Goal: Task Accomplishment & Management: Manage account settings

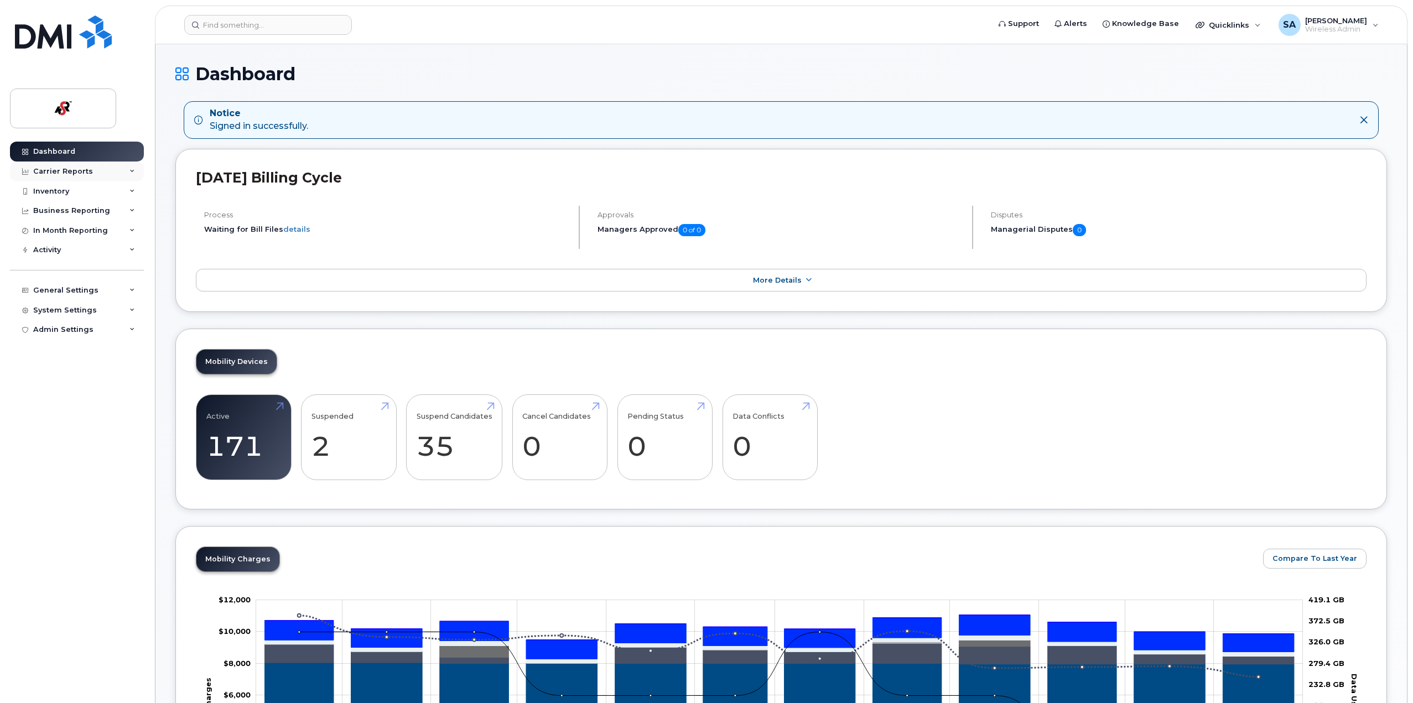
click at [55, 173] on div "Carrier Reports" at bounding box center [63, 171] width 60 height 9
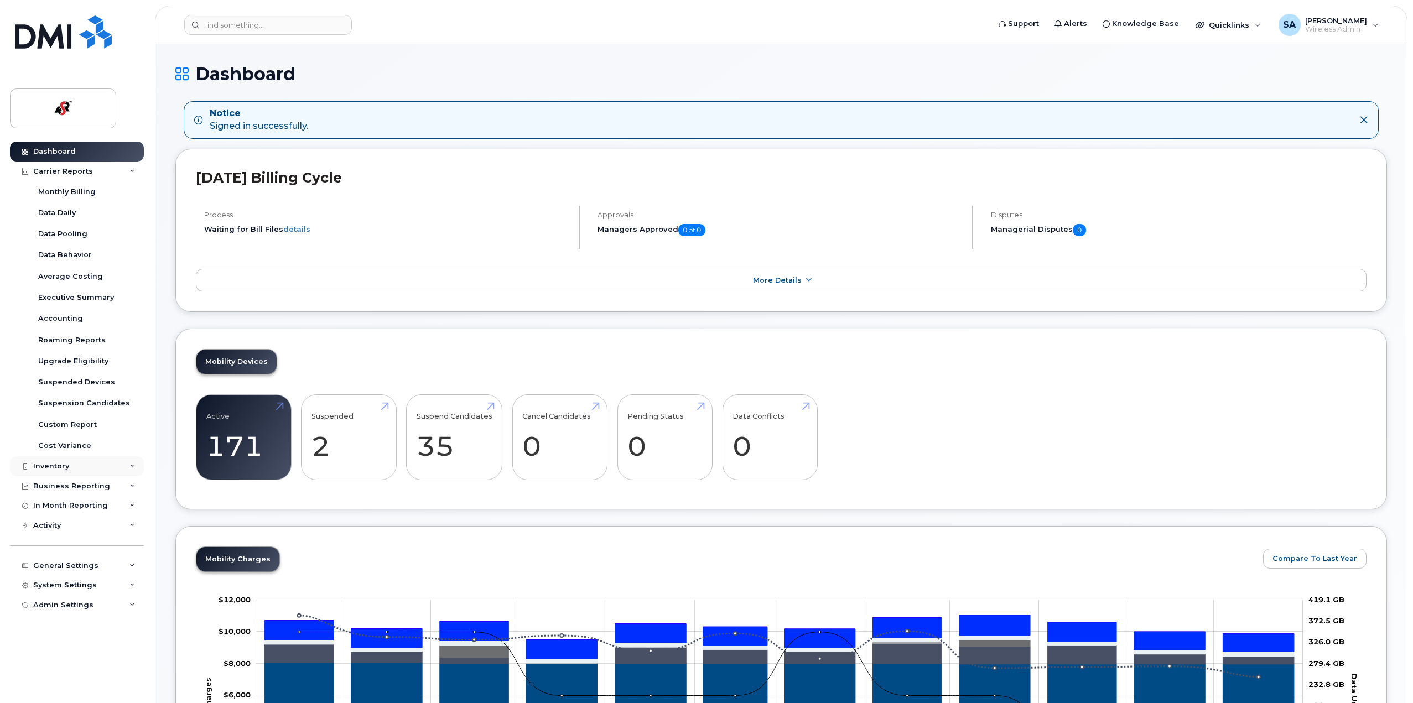
click at [45, 463] on div "Inventory" at bounding box center [51, 466] width 36 height 9
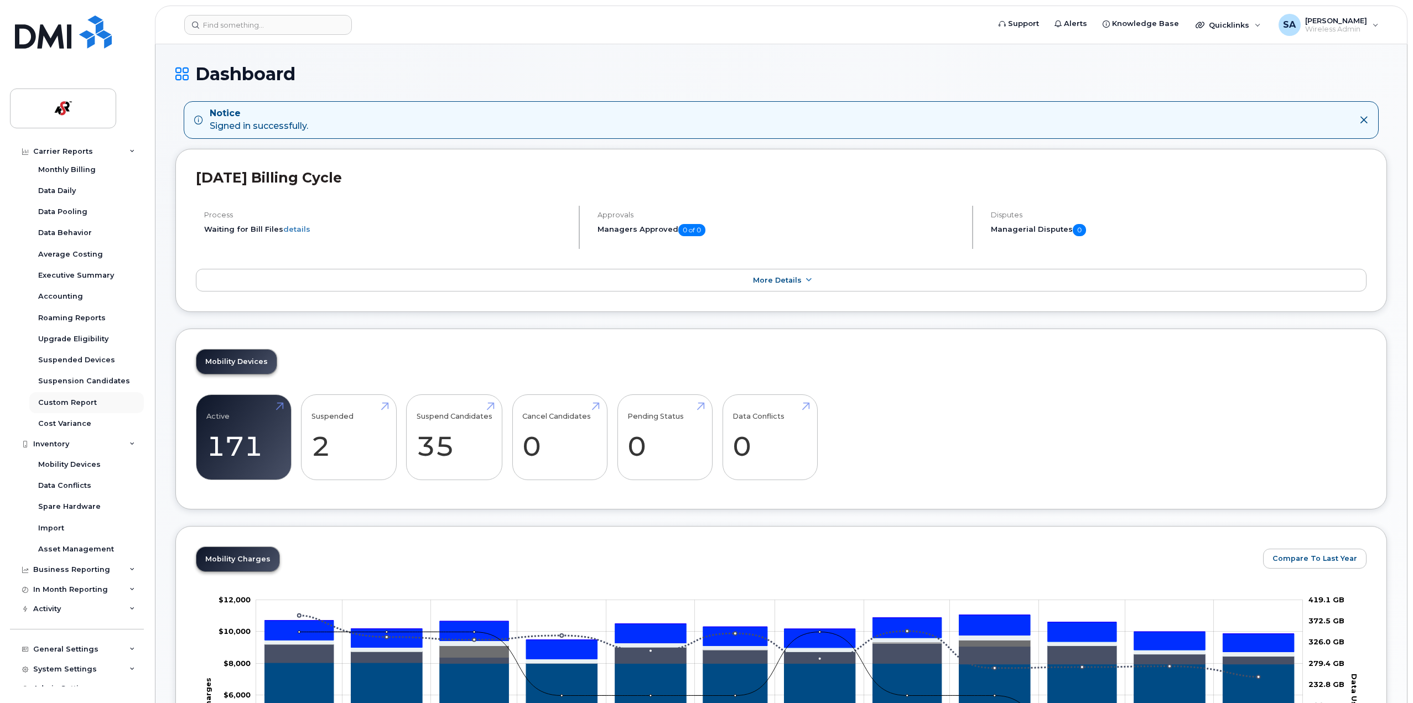
scroll to position [34, 0]
click at [45, 633] on div "General Settings" at bounding box center [77, 638] width 134 height 20
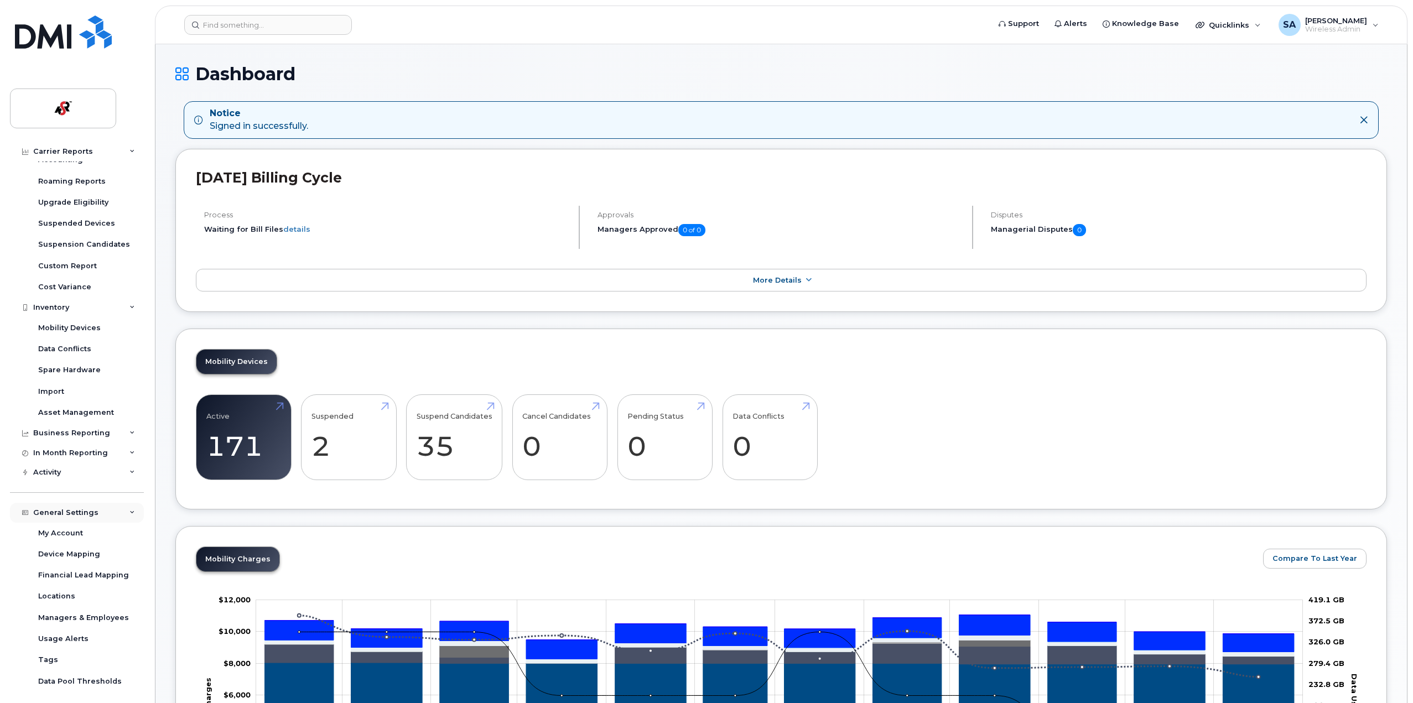
scroll to position [204, 0]
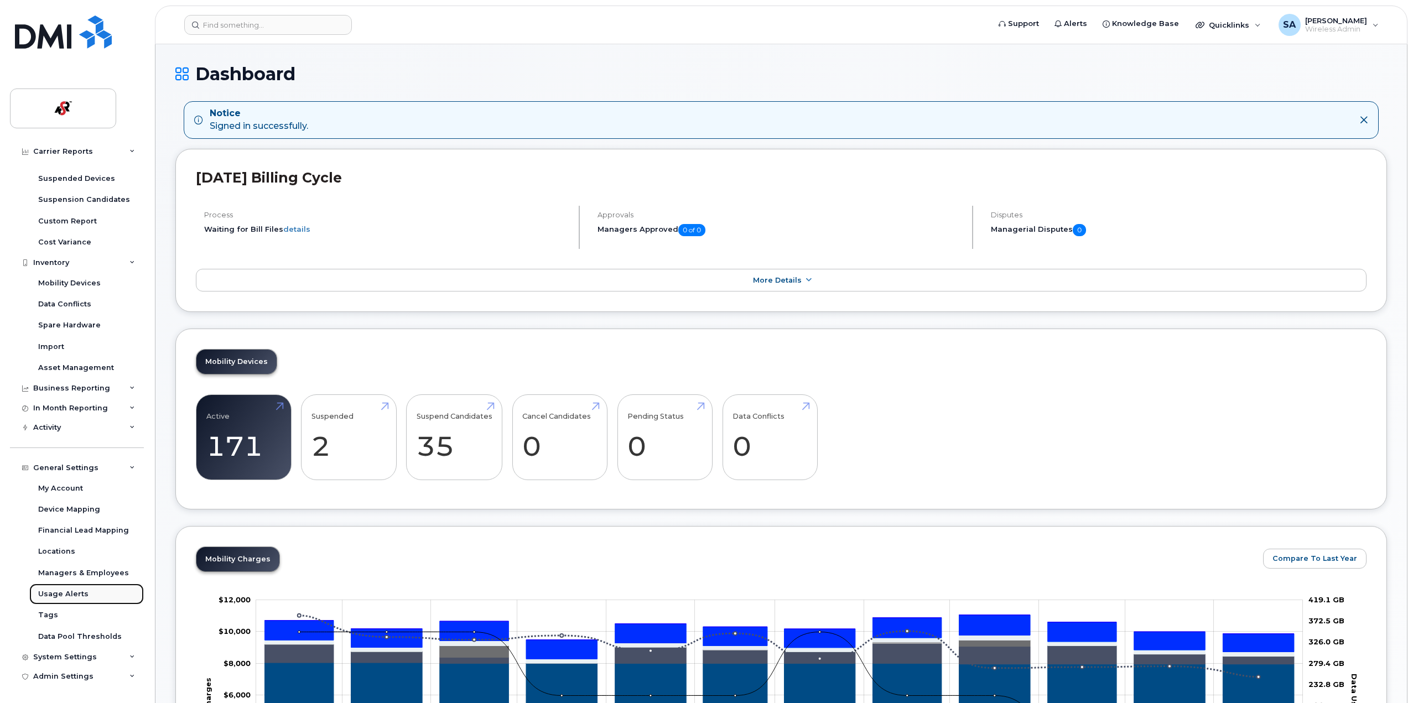
click at [61, 595] on div "Usage Alerts" at bounding box center [63, 594] width 50 height 10
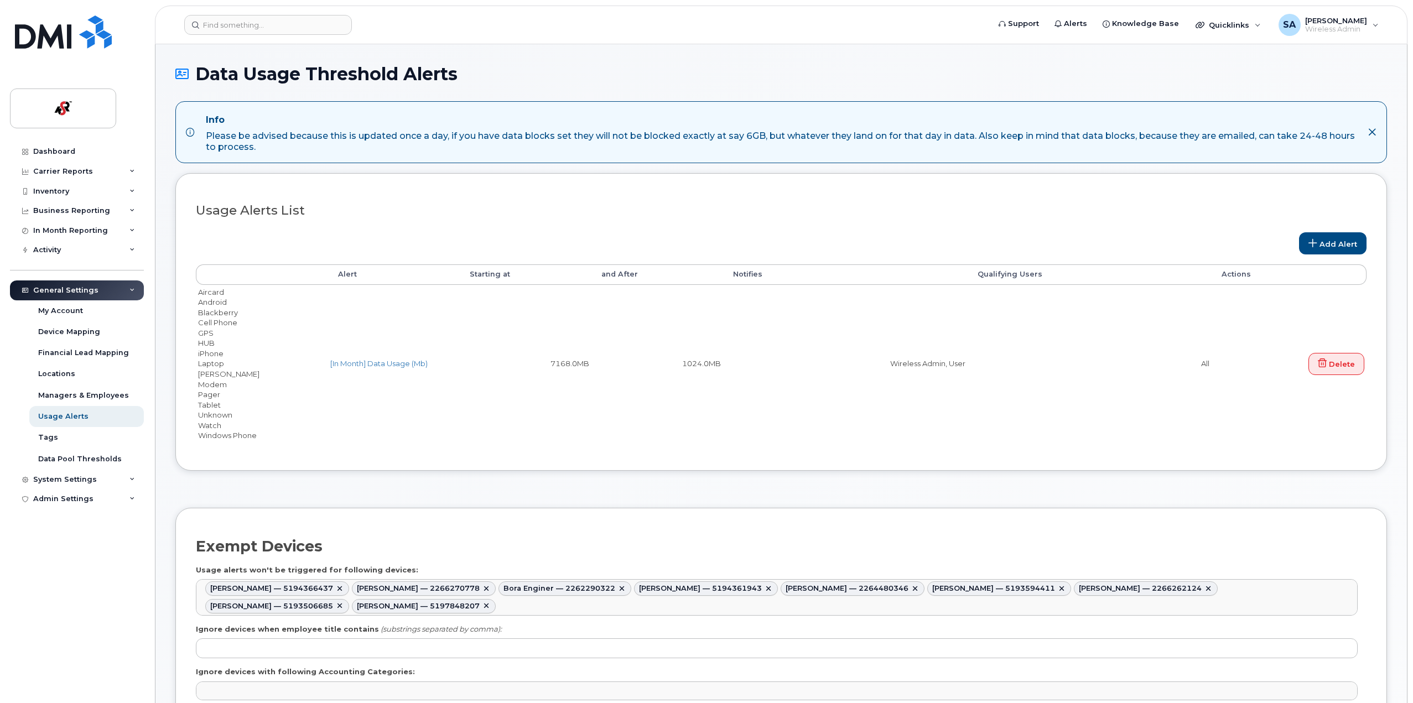
select select
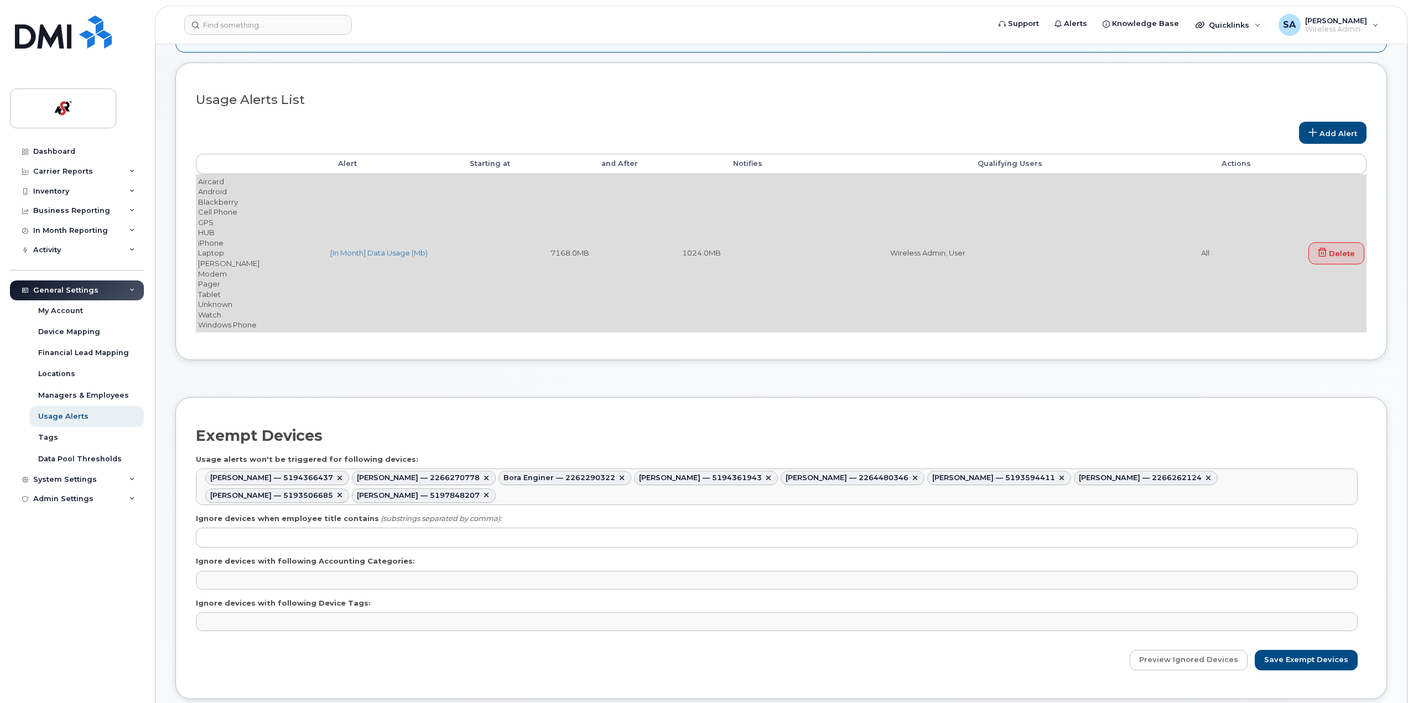
scroll to position [166, 0]
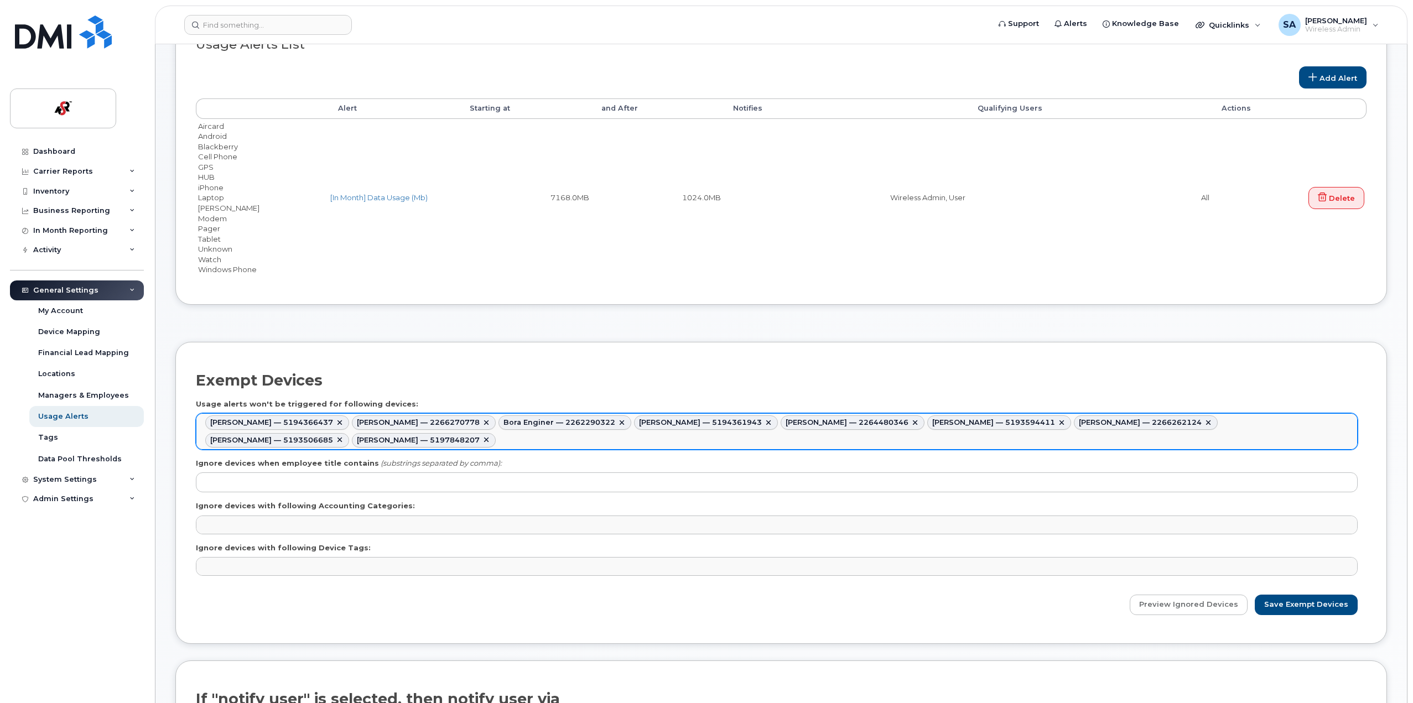
click at [344, 436] on link at bounding box center [339, 440] width 9 height 9
type input "787217,787172,787058,787092,787105,787187,787188,787112"
type input "[PERSON_NAME]"
type input "787217,787172,787058,787092,787105,787187,787188,787112,787098"
click at [1287, 604] on input "Save Exempt Devices" at bounding box center [1306, 605] width 103 height 20
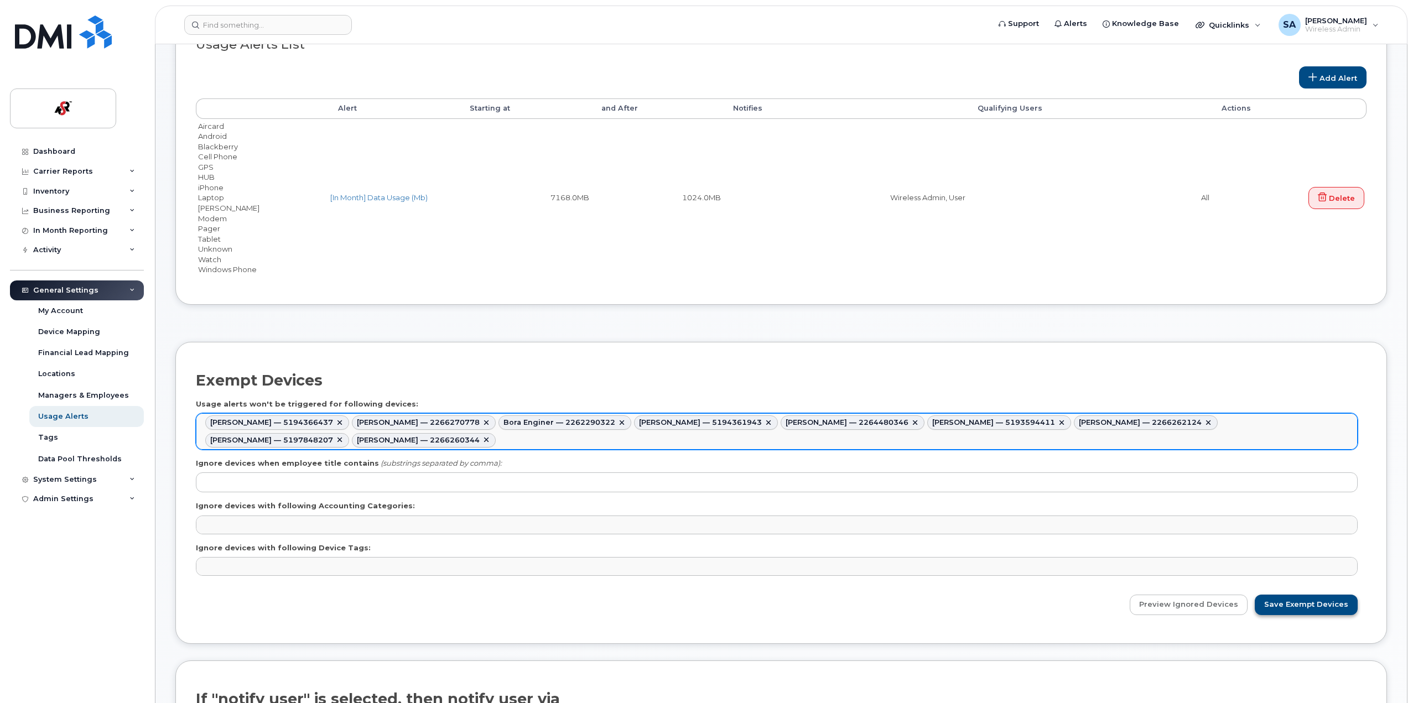
type input "Saving..."
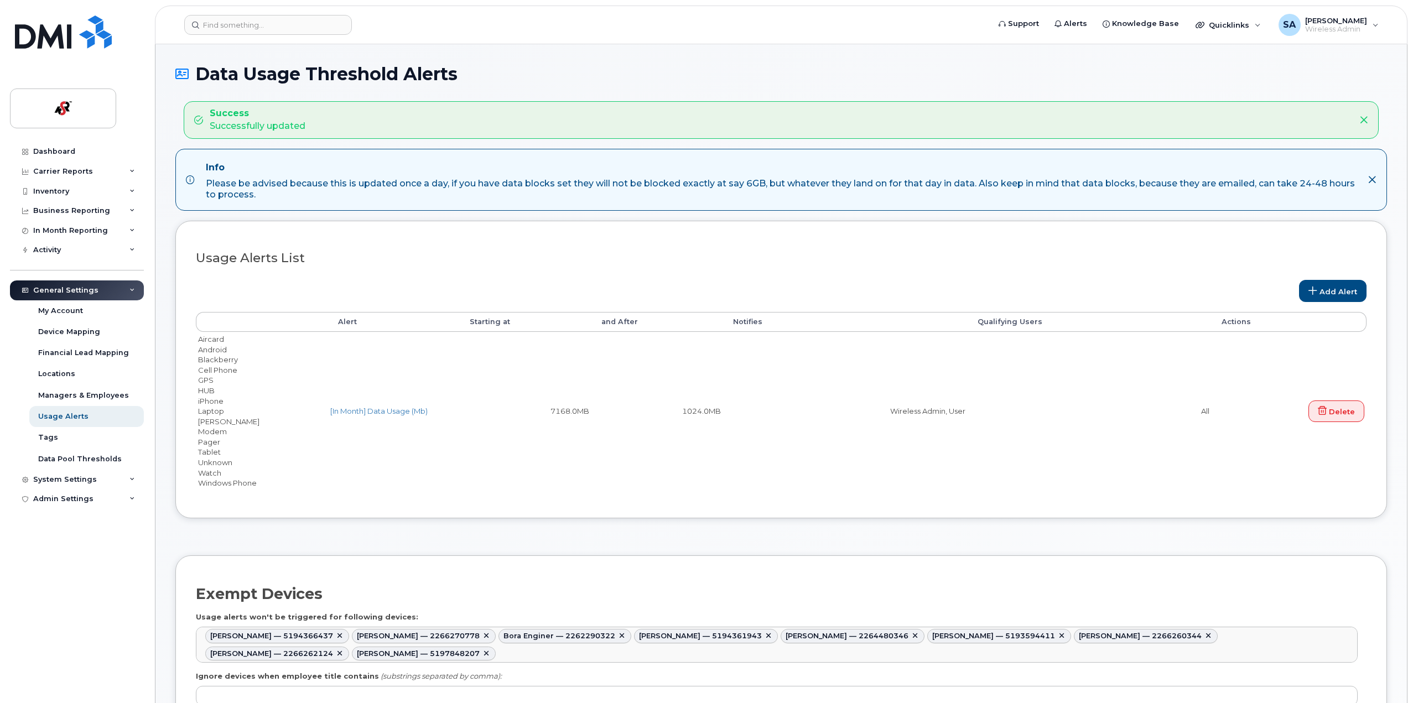
select select
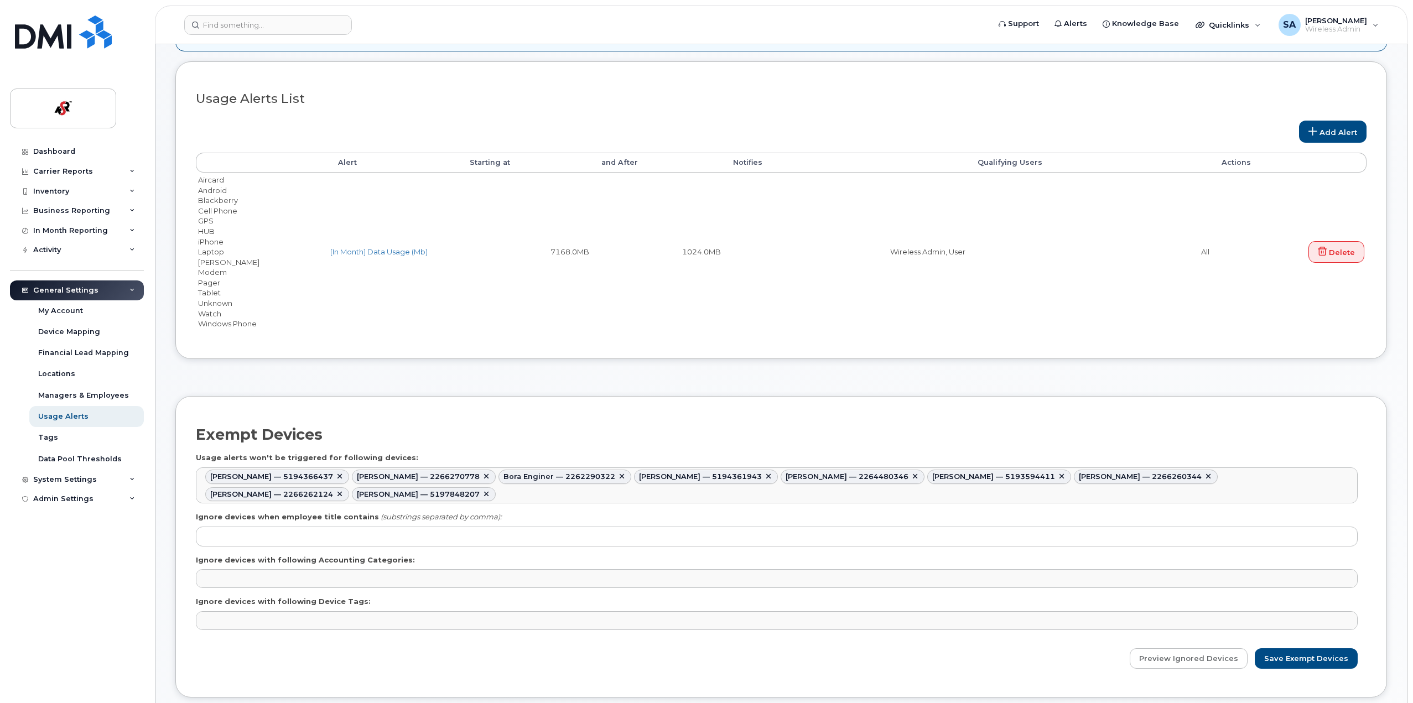
scroll to position [166, 0]
